Goal: Information Seeking & Learning: Understand process/instructions

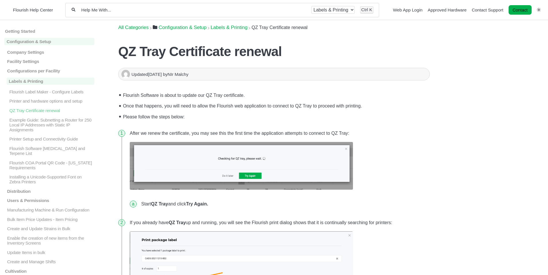
click at [131, 51] on h1 "QZ Tray Certificate renewal" at bounding box center [273, 52] width 311 height 16
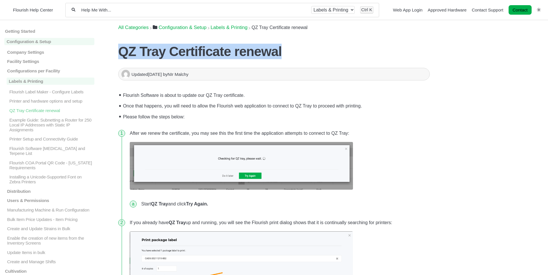
click at [131, 51] on h1 "QZ Tray Certificate renewal" at bounding box center [273, 52] width 311 height 16
click at [161, 52] on h1 "QZ Tray Certificate renewal" at bounding box center [273, 52] width 311 height 16
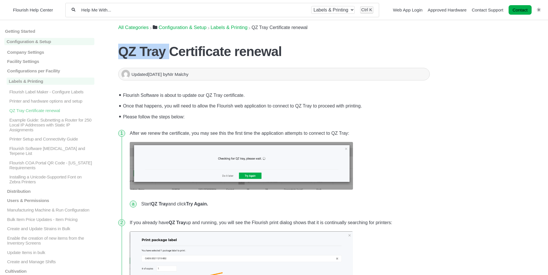
drag, startPoint x: 168, startPoint y: 52, endPoint x: 115, endPoint y: 54, distance: 53.2
copy h1 "QZ Tray"
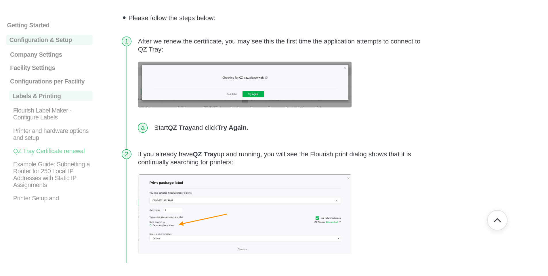
scroll to position [144, 0]
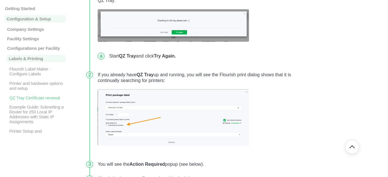
click at [203, 55] on li "Start QZ Tray and click Try Again." at bounding box center [203, 56] width 193 height 14
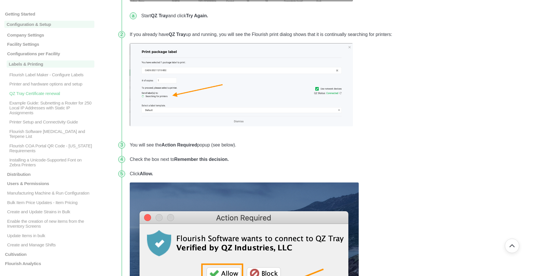
scroll to position [316, 0]
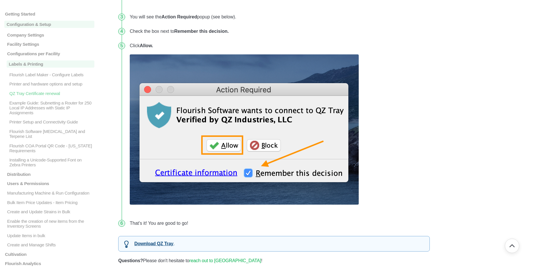
click at [206, 174] on img at bounding box center [244, 129] width 229 height 150
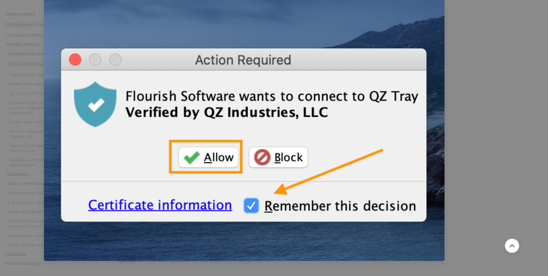
click at [466, 121] on div at bounding box center [274, 138] width 548 height 276
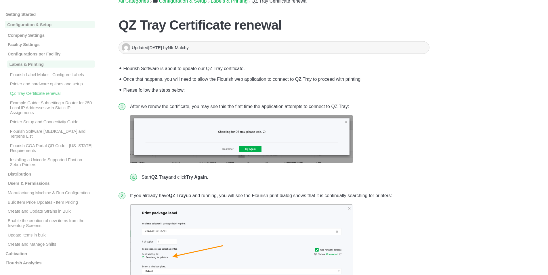
scroll to position [0, 0]
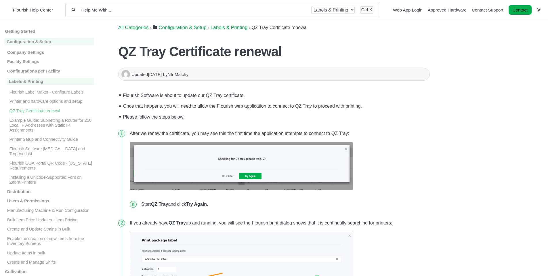
click at [224, 159] on img at bounding box center [241, 166] width 223 height 48
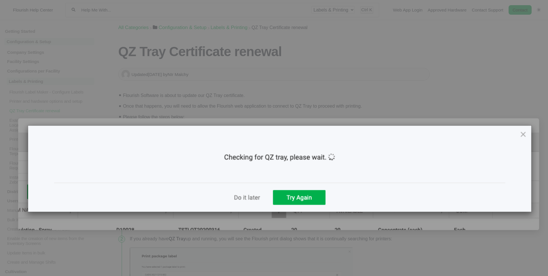
click at [224, 159] on img at bounding box center [278, 174] width 521 height 112
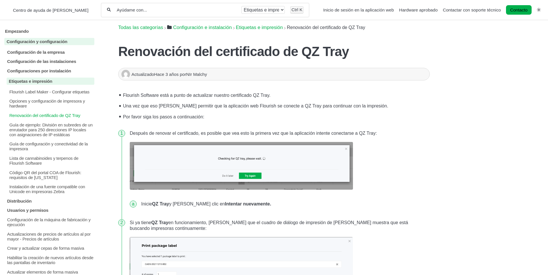
click at [21, 32] on font "Empezando" at bounding box center [17, 31] width 24 height 5
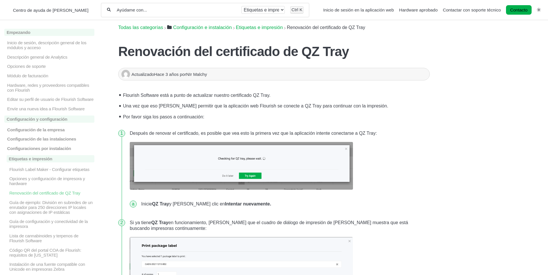
click at [314, 52] on font "Renovación del certificado de QZ Tray" at bounding box center [233, 51] width 231 height 15
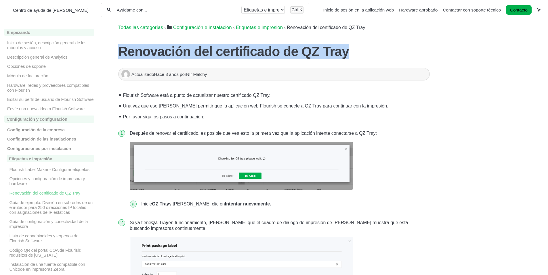
click at [314, 52] on font "Renovación del certificado de QZ Tray" at bounding box center [233, 51] width 231 height 15
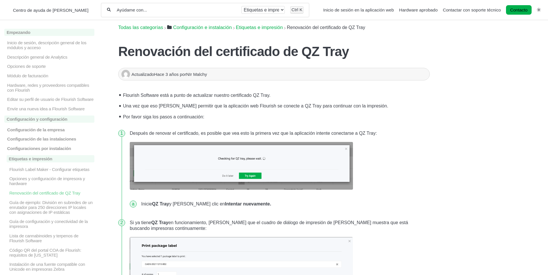
click at [226, 136] on figure at bounding box center [279, 166] width 298 height 61
